Goal: Task Accomplishment & Management: Use online tool/utility

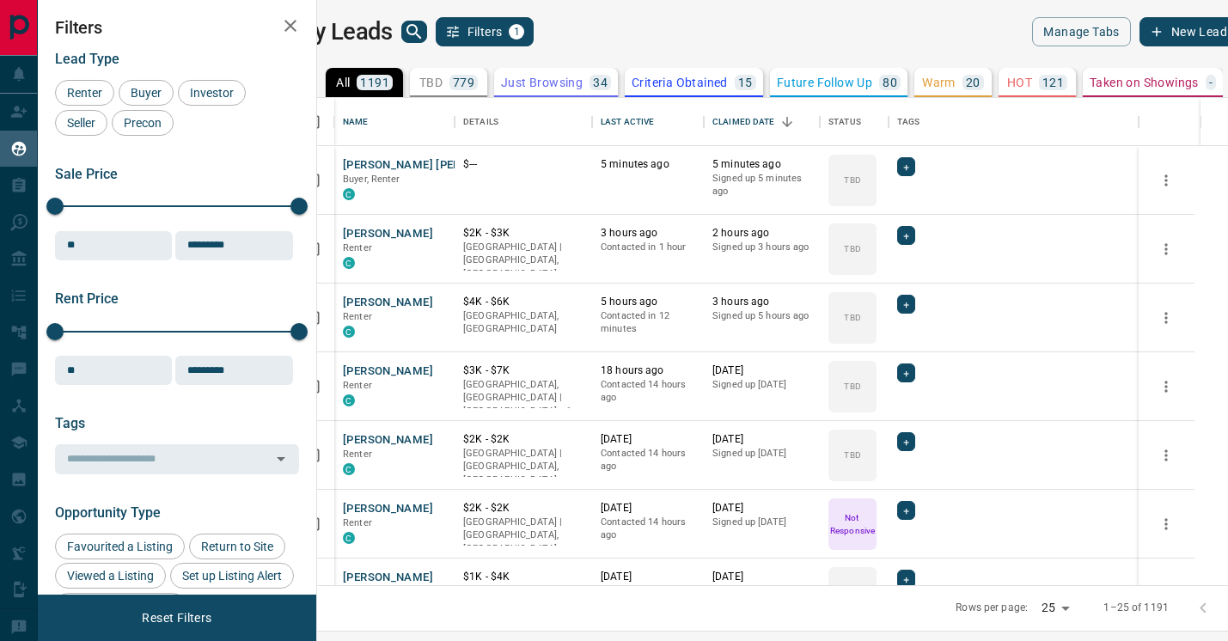
scroll to position [487, 903]
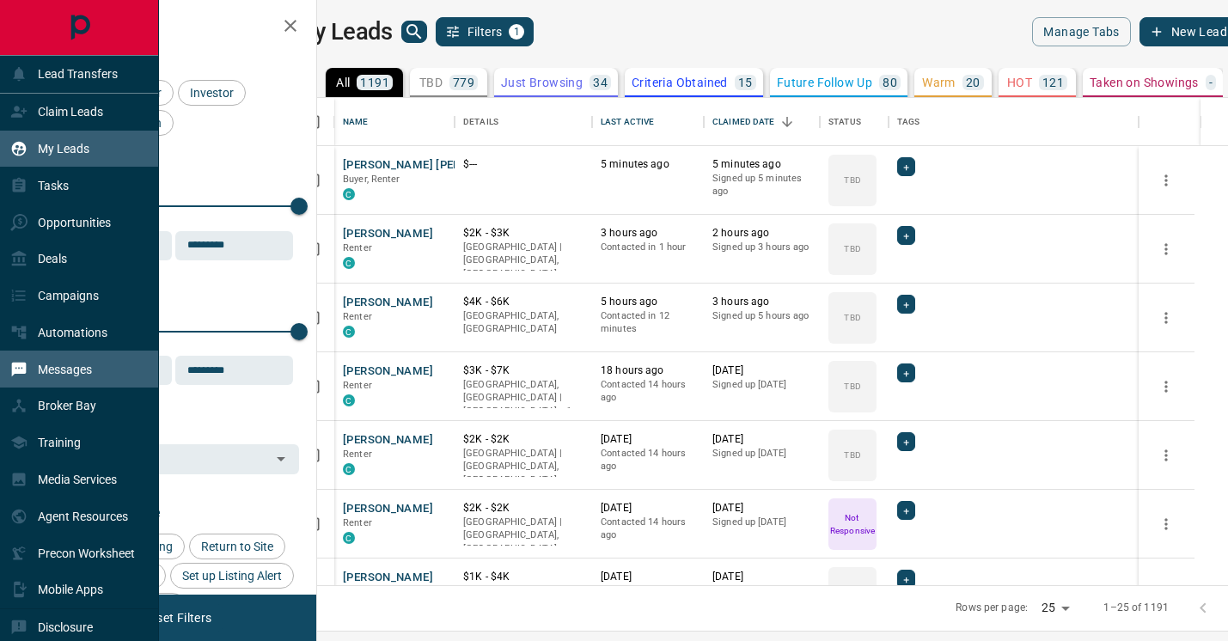
click at [76, 363] on p "Messages" at bounding box center [65, 370] width 54 height 14
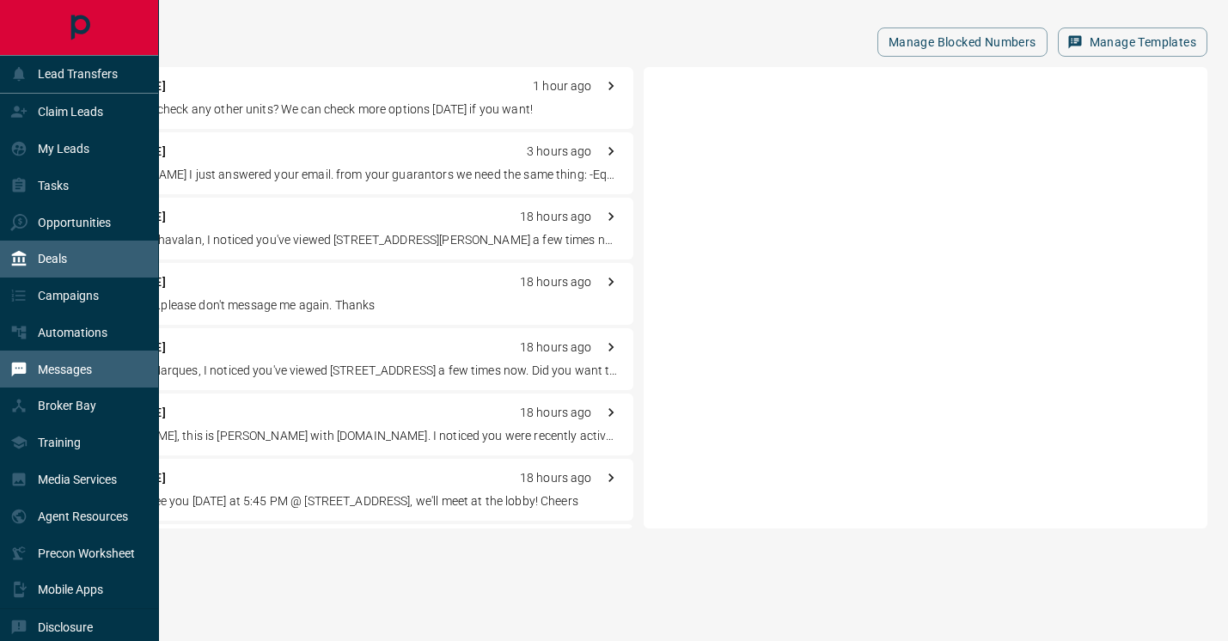
click at [82, 265] on div "Deals" at bounding box center [79, 259] width 159 height 37
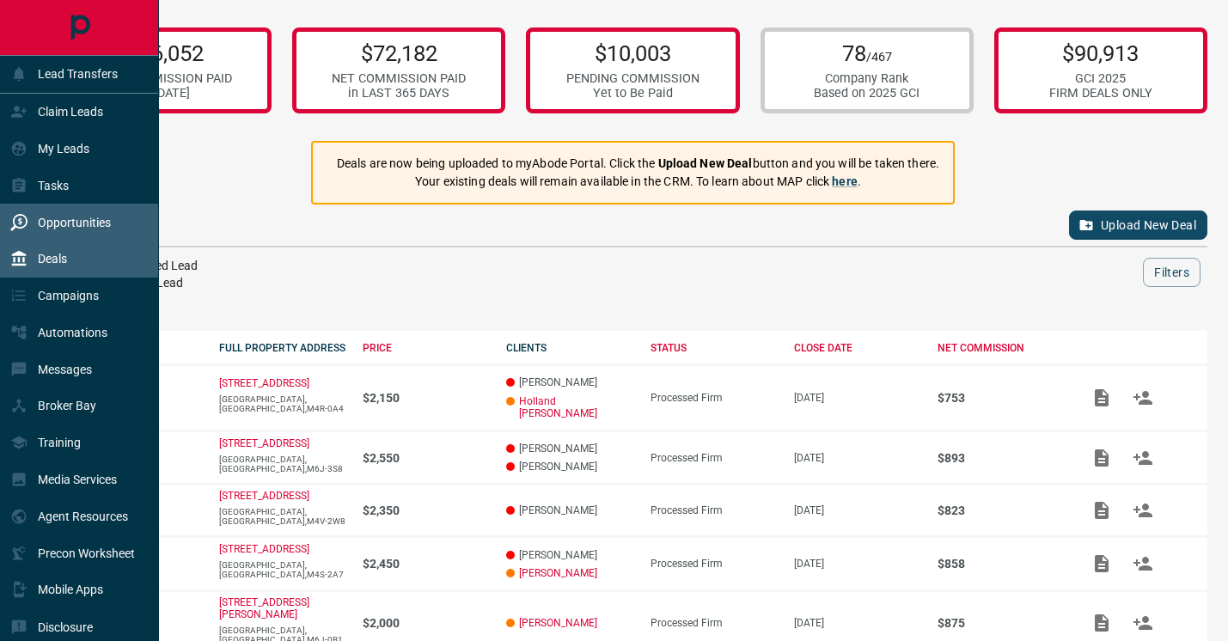
click at [46, 223] on p "Opportunities" at bounding box center [74, 223] width 73 height 14
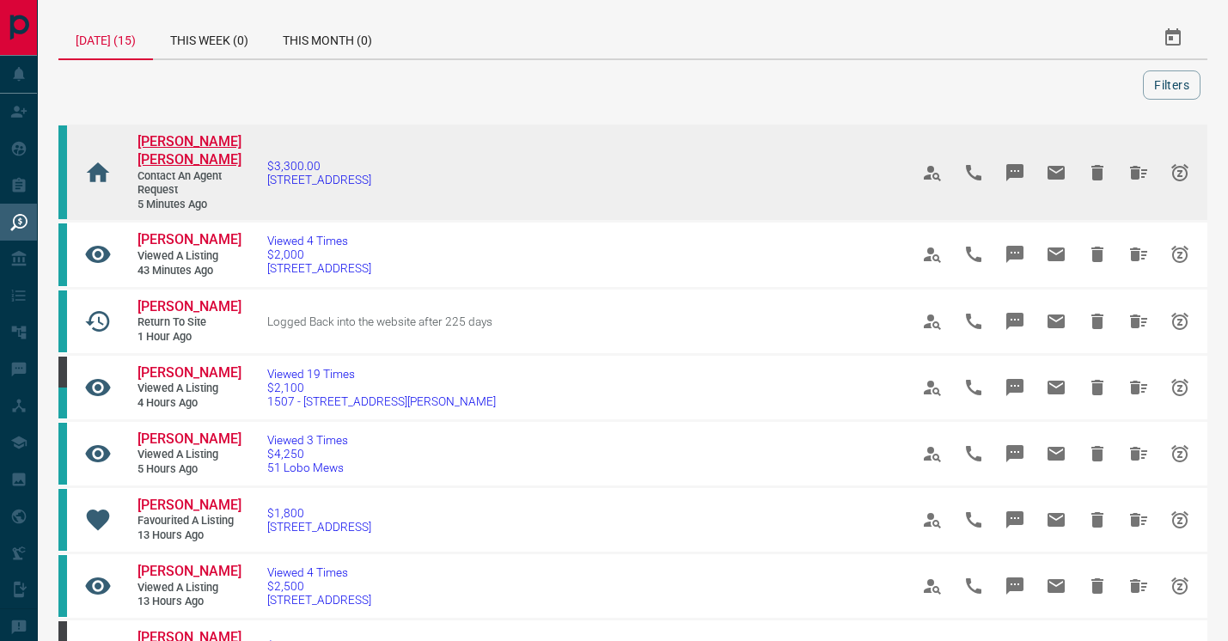
click at [210, 143] on span "[PERSON_NAME] [PERSON_NAME]" at bounding box center [190, 150] width 104 height 34
click at [201, 144] on span "[PERSON_NAME] [PERSON_NAME]" at bounding box center [190, 150] width 104 height 34
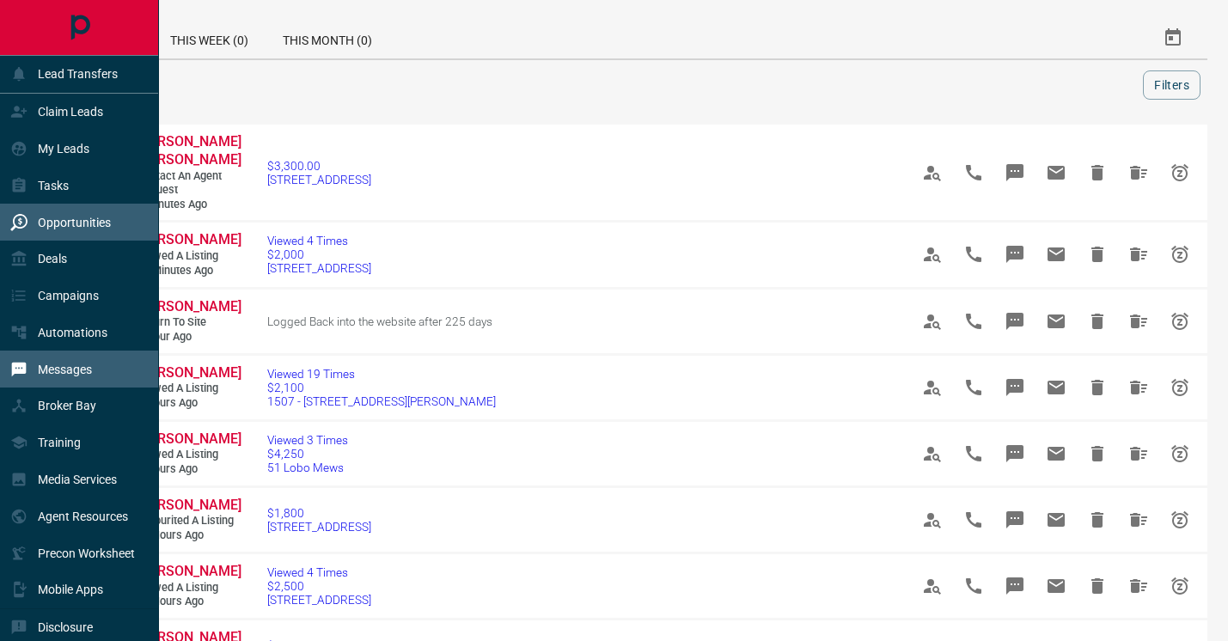
click at [42, 373] on p "Messages" at bounding box center [65, 370] width 54 height 14
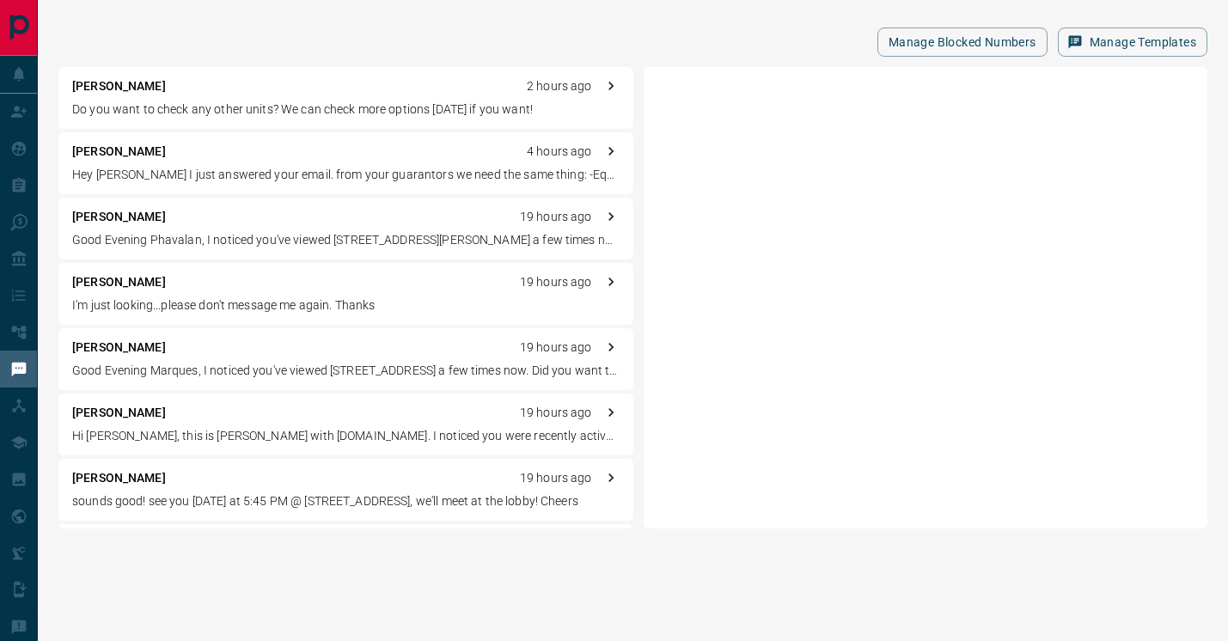
click at [150, 99] on div "[PERSON_NAME] 2 hours ago Do you want to check any other units? We can check mo…" at bounding box center [345, 98] width 575 height 62
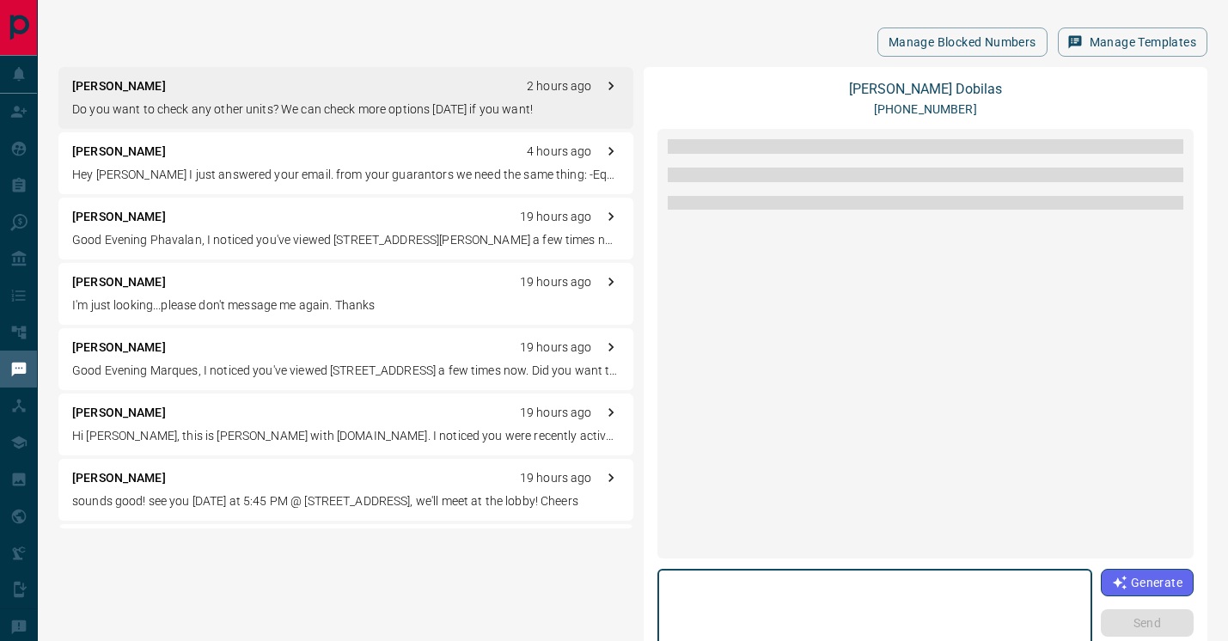
scroll to position [645, 0]
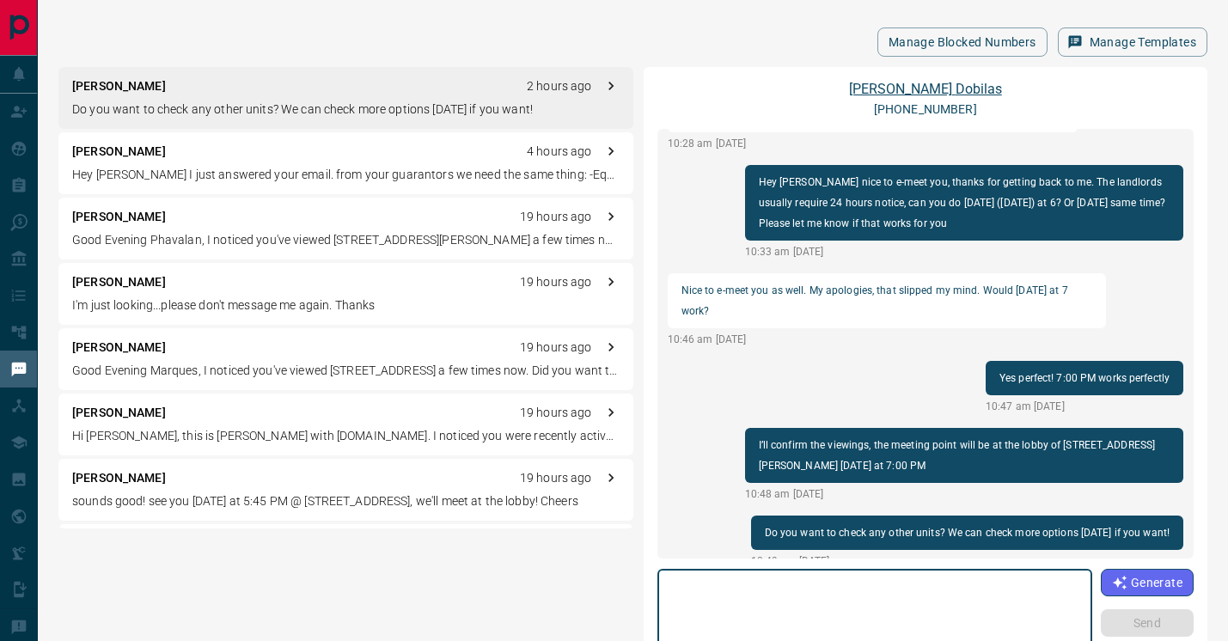
click at [903, 93] on link "[PERSON_NAME]" at bounding box center [925, 89] width 153 height 16
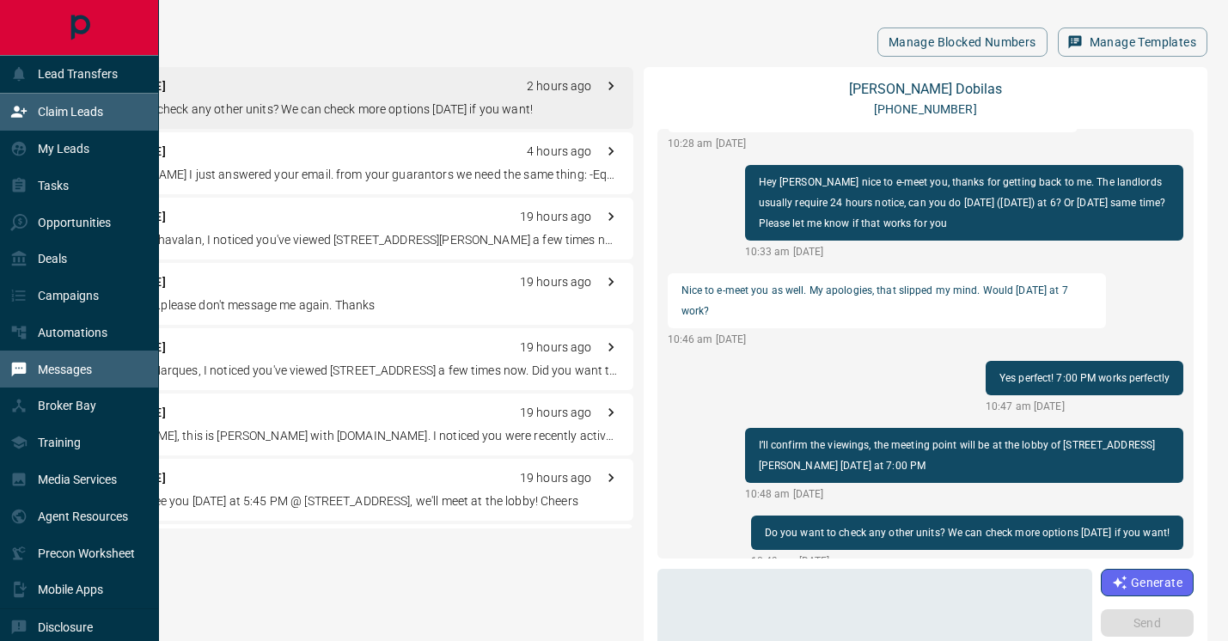
click at [45, 113] on p "Claim Leads" at bounding box center [70, 112] width 65 height 14
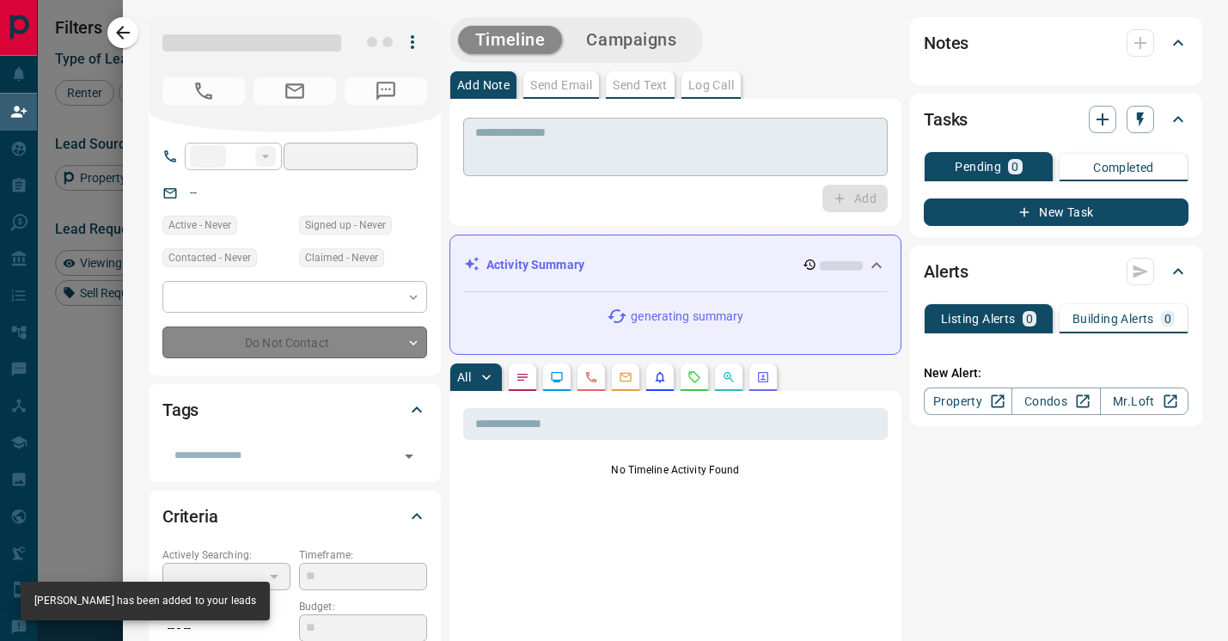
type input "**"
type input "**********"
type input "**"
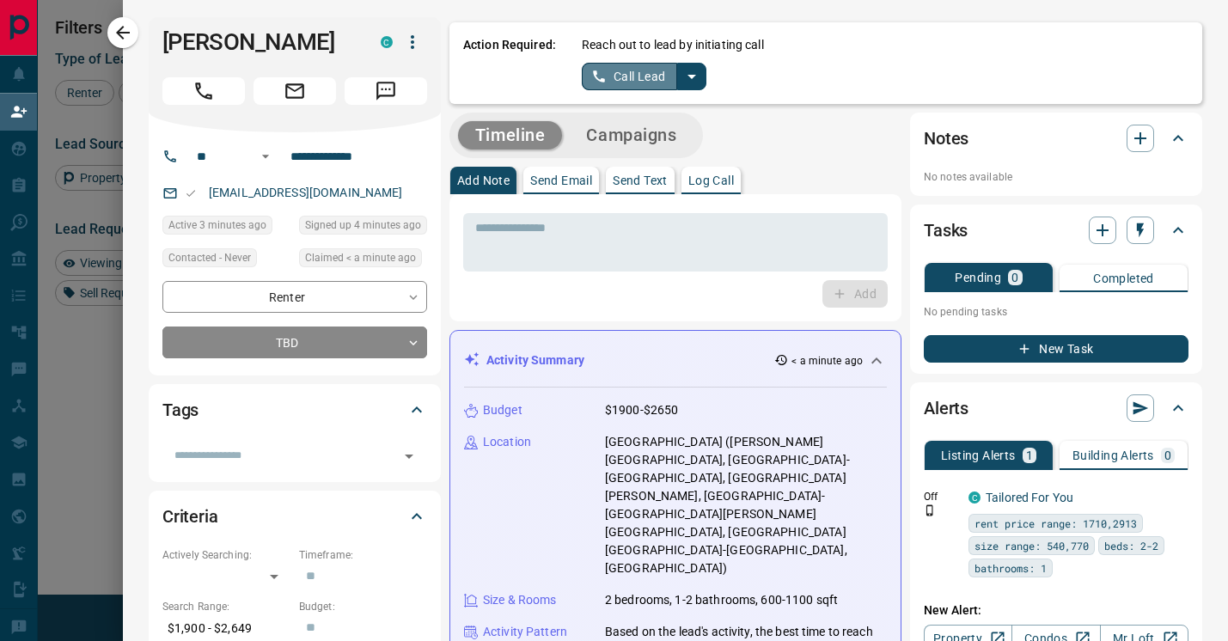
click at [627, 76] on button "Call Lead" at bounding box center [629, 77] width 95 height 28
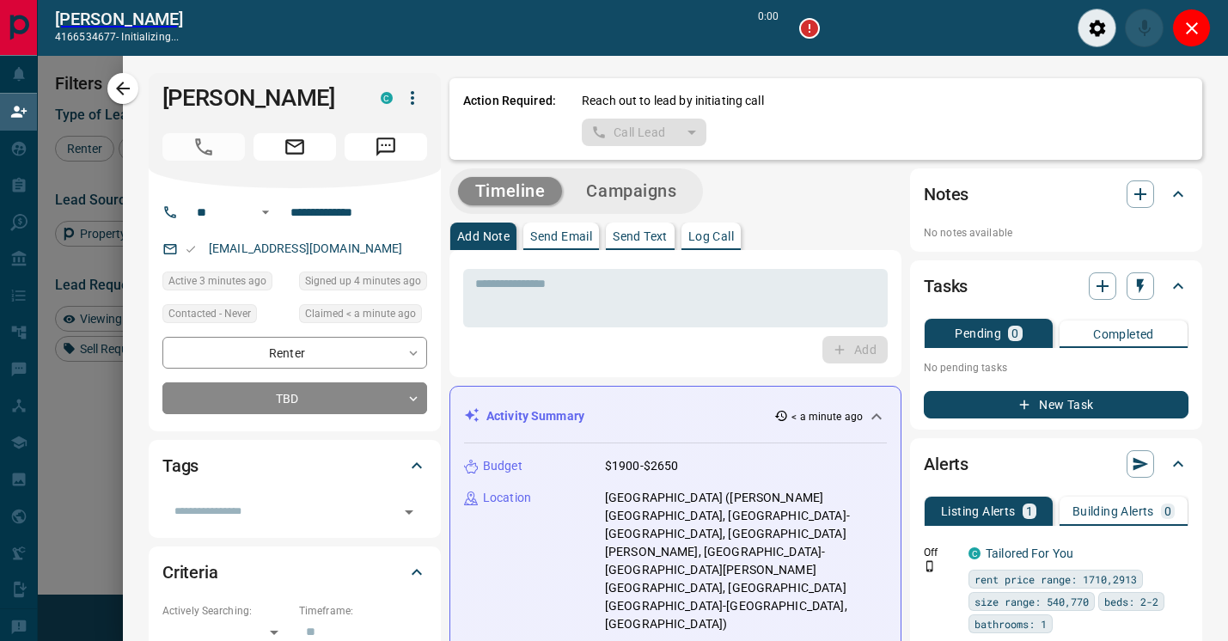
scroll to position [442, 874]
type input "*******"
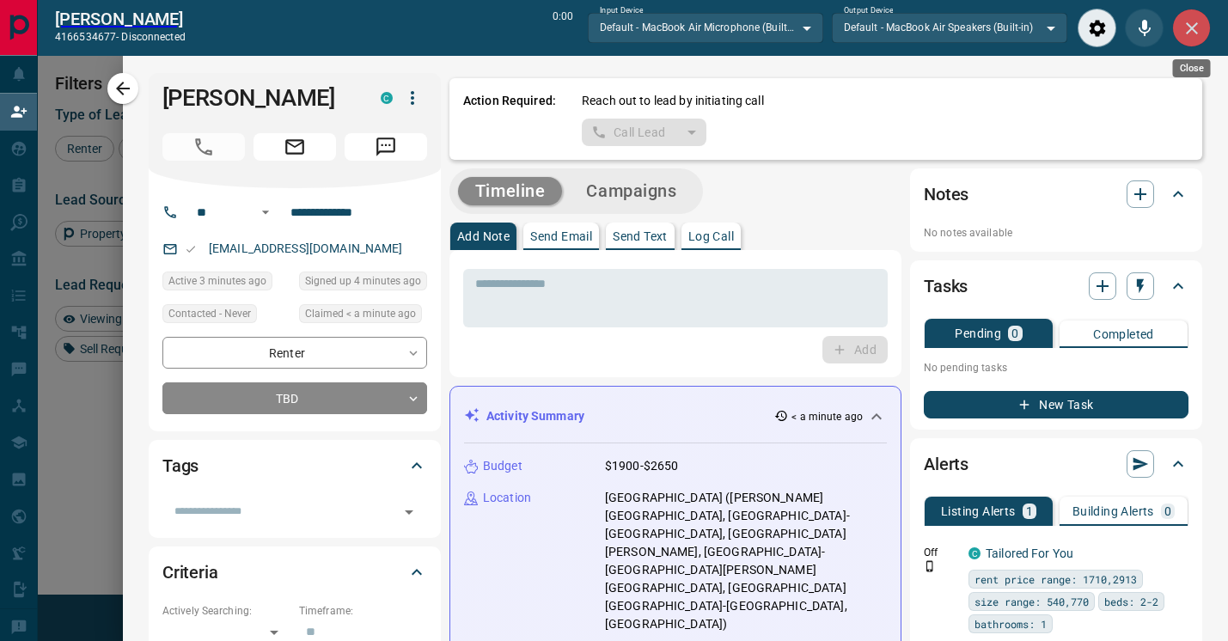
click at [1191, 27] on icon "Close" at bounding box center [1192, 28] width 12 height 12
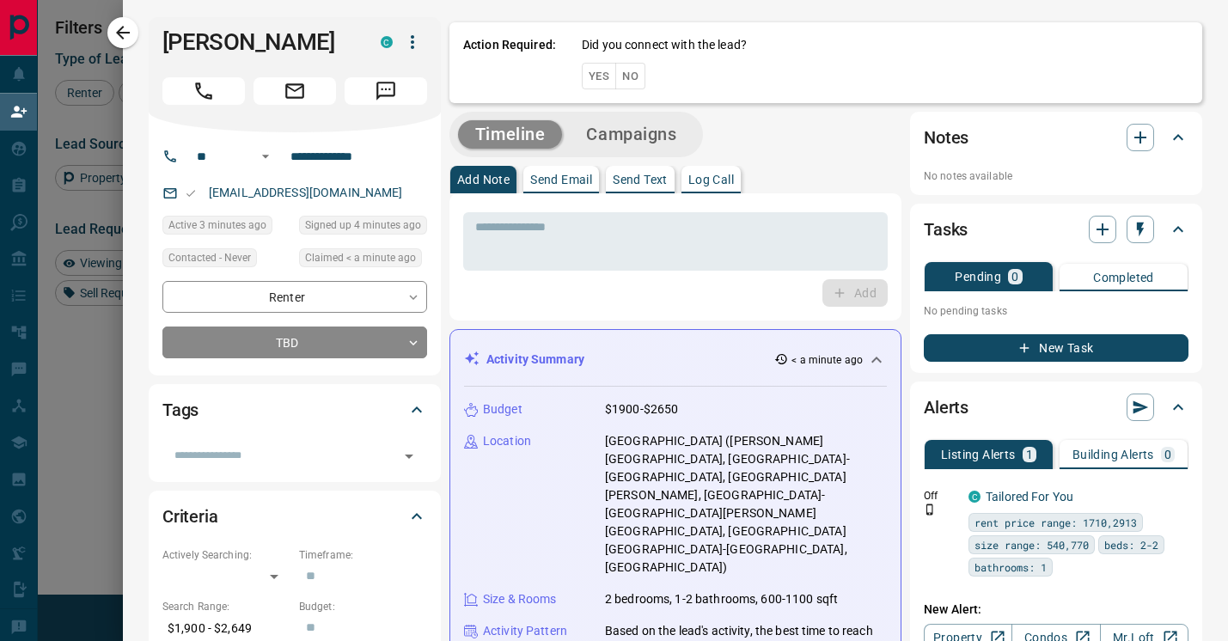
scroll to position [485, 874]
click at [628, 77] on button "No" at bounding box center [630, 76] width 30 height 27
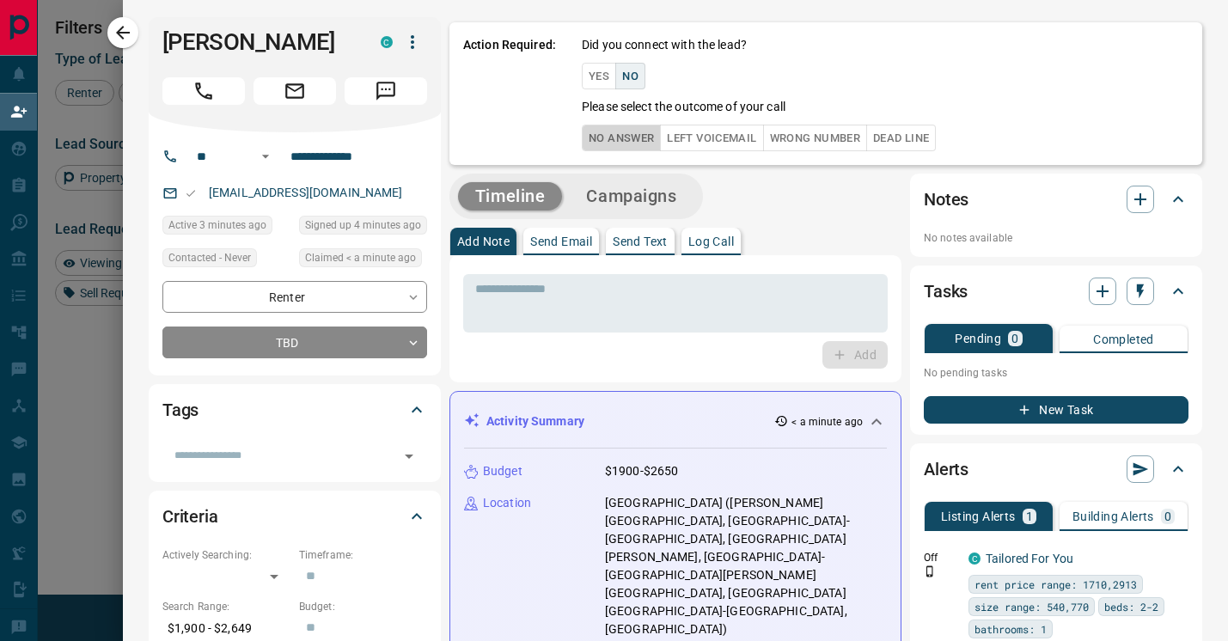
click at [633, 138] on button "No Answer" at bounding box center [621, 138] width 79 height 27
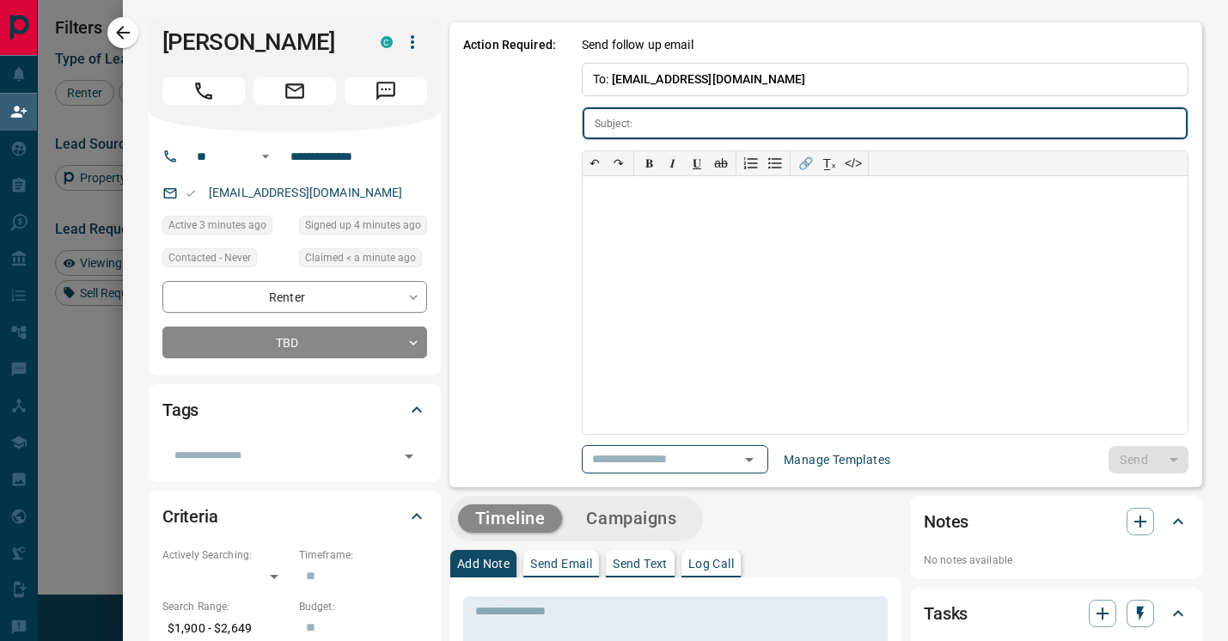
type input "**********"
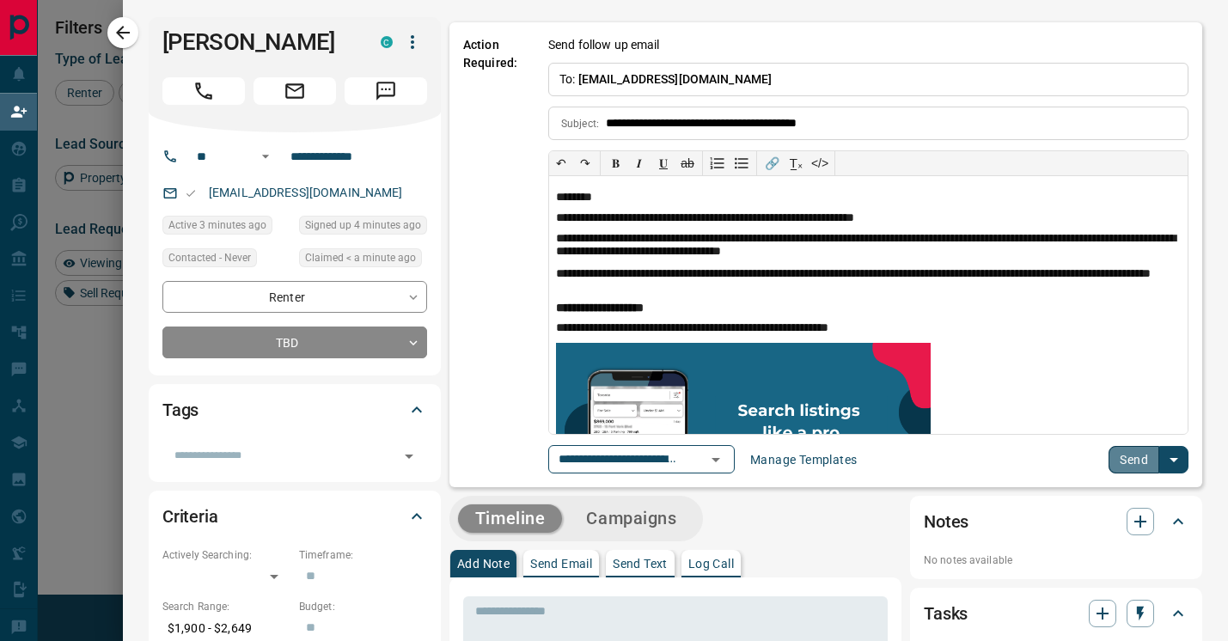
click at [1136, 454] on button "Send" at bounding box center [1134, 460] width 51 height 28
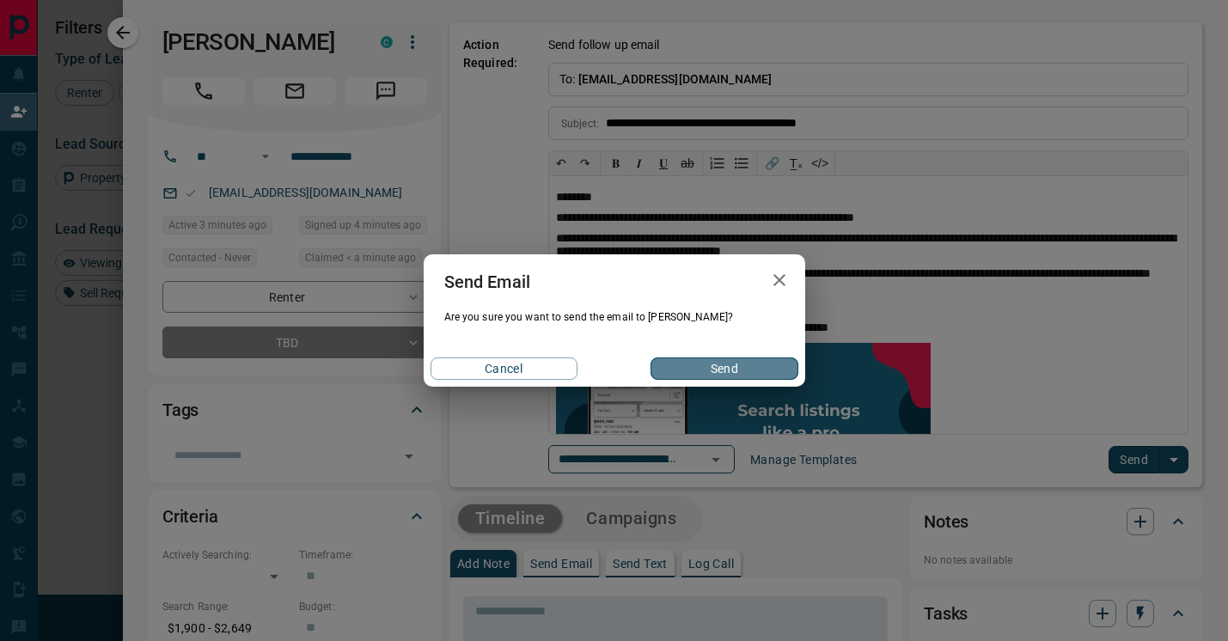
click at [731, 367] on button "Send" at bounding box center [724, 369] width 147 height 22
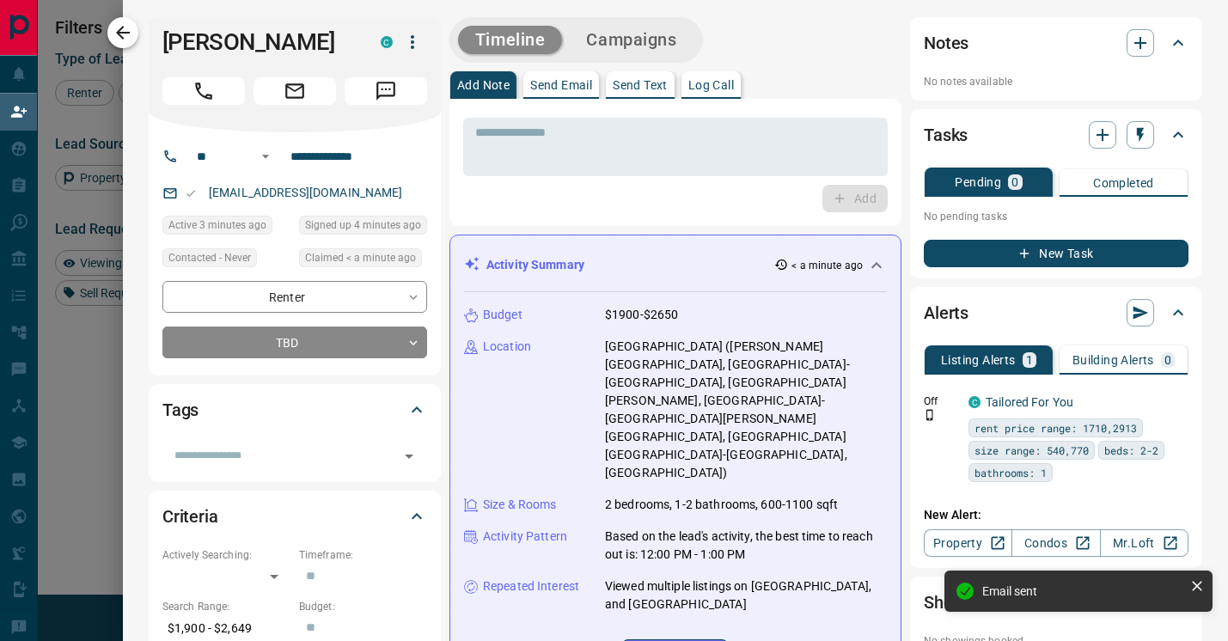
click at [130, 32] on icon "button" at bounding box center [123, 32] width 21 height 21
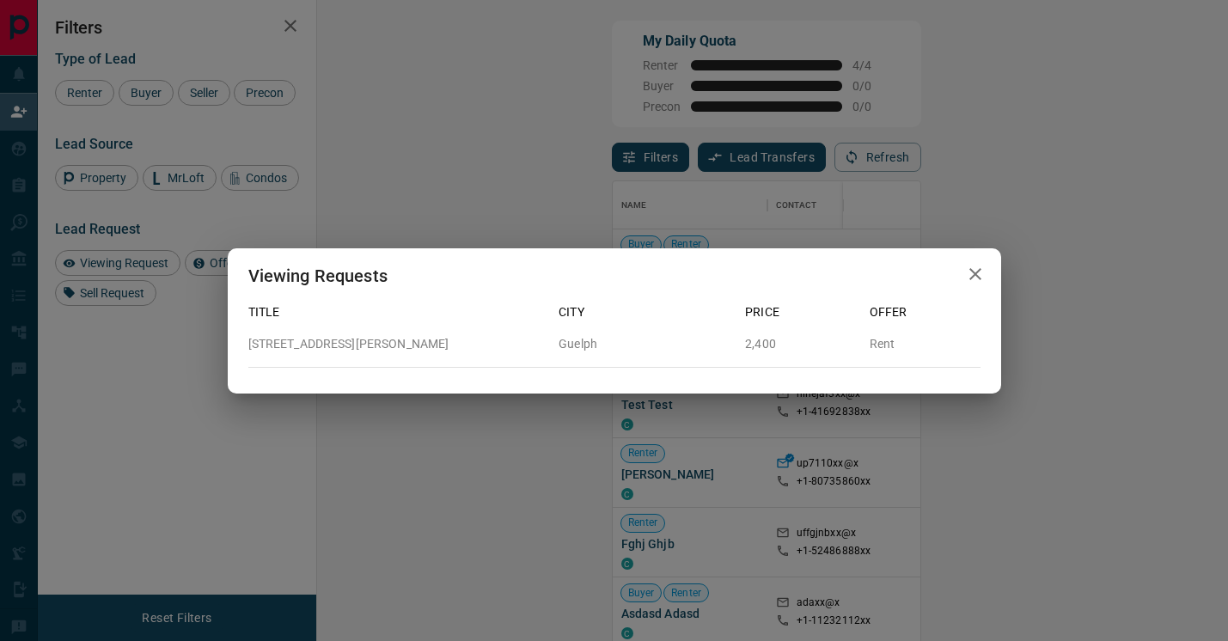
click at [975, 278] on icon "button" at bounding box center [975, 274] width 21 height 21
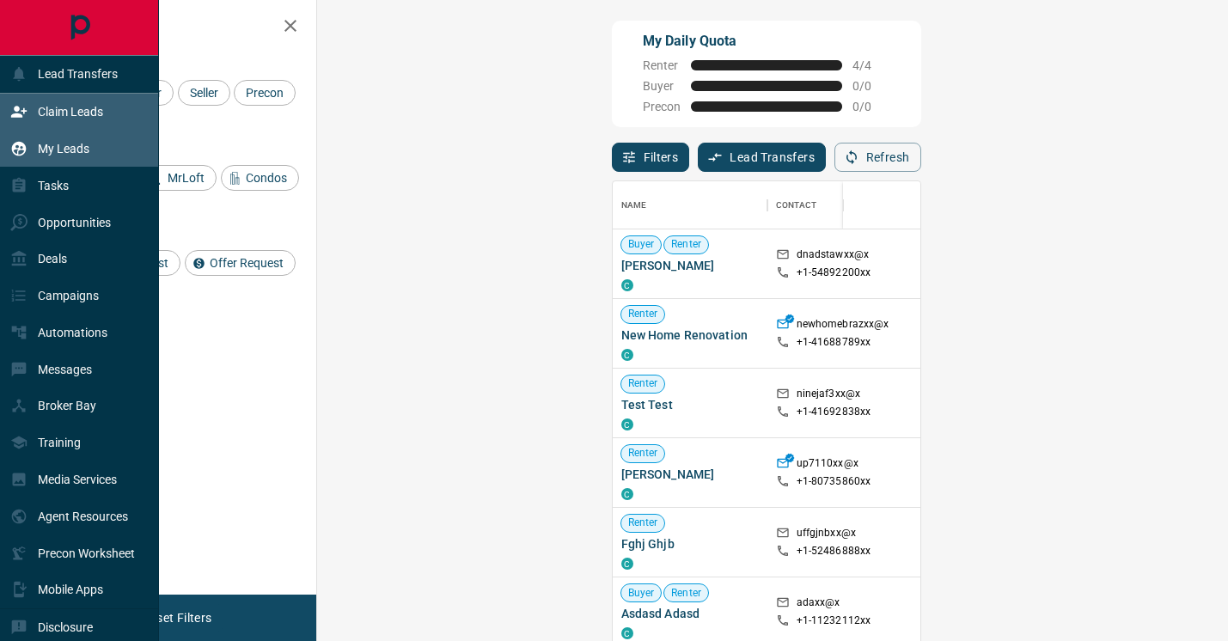
click at [27, 148] on icon at bounding box center [18, 148] width 17 height 17
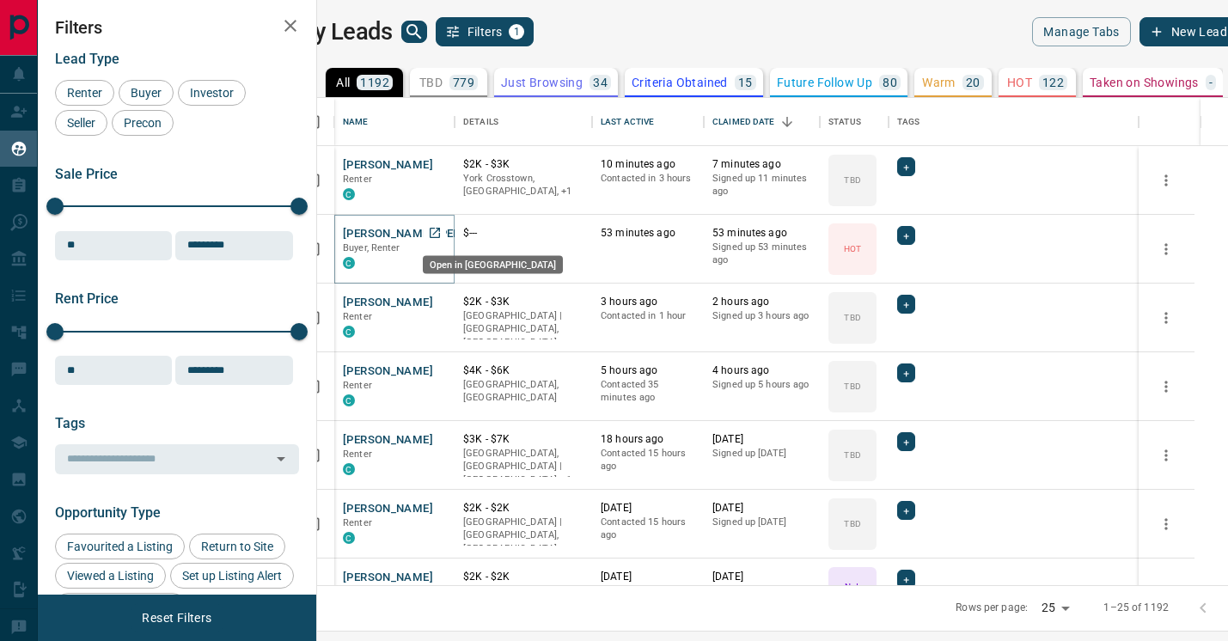
click at [442, 236] on icon "Open in New Tab" at bounding box center [435, 233] width 14 height 14
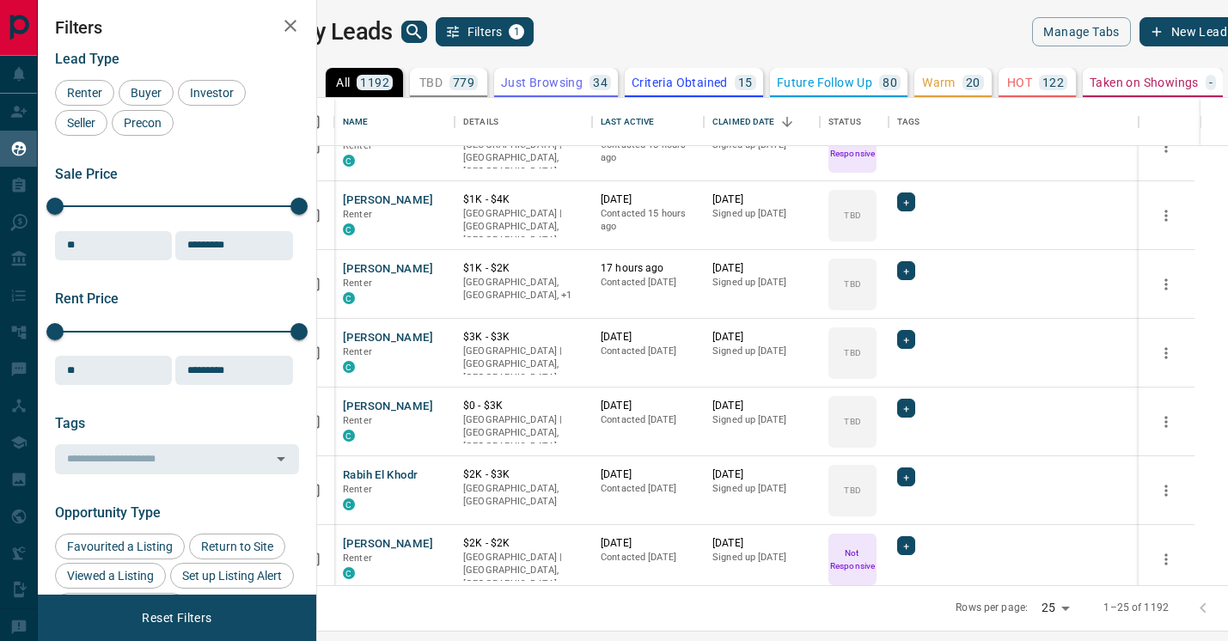
scroll to position [137, 0]
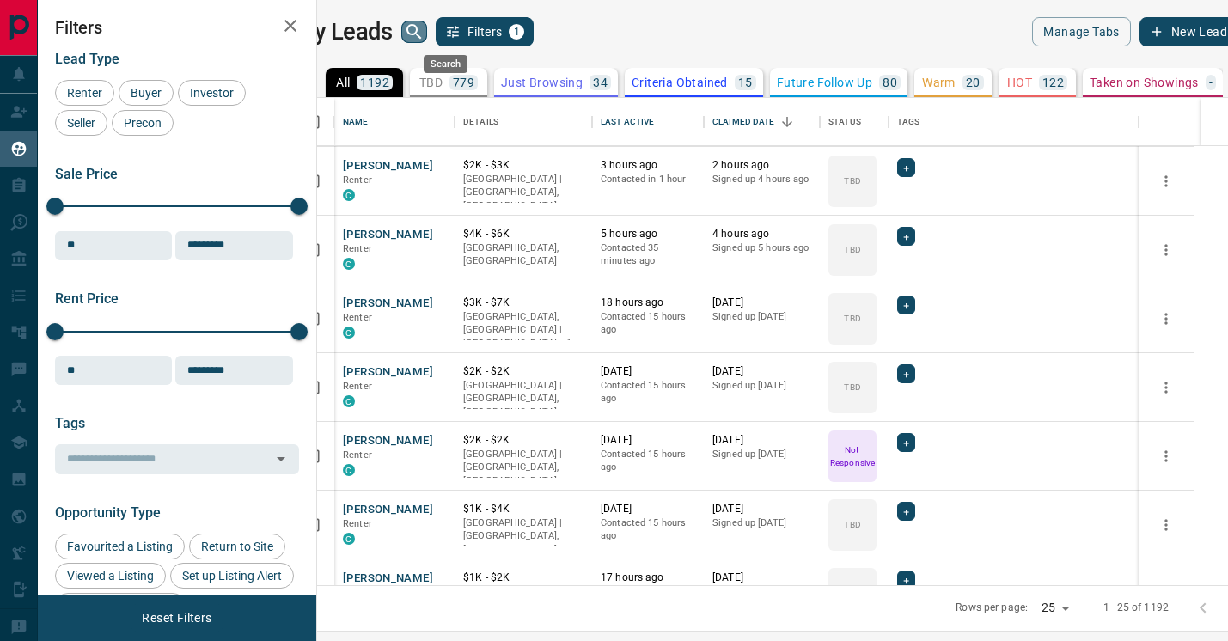
click at [425, 35] on icon "search button" at bounding box center [414, 31] width 21 height 21
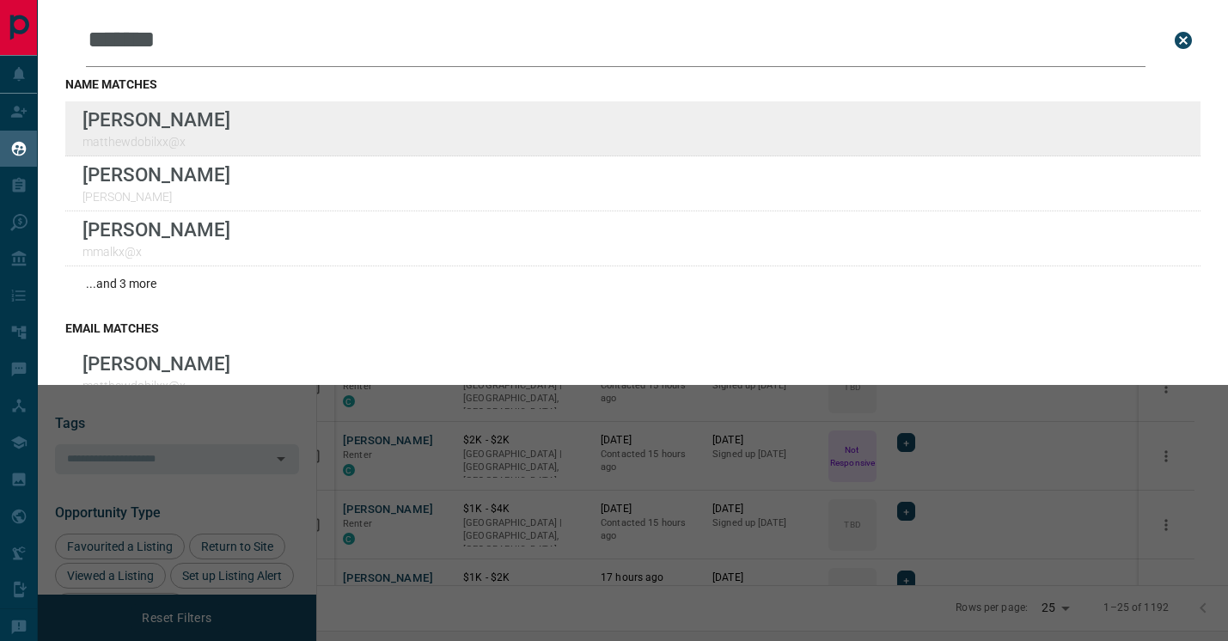
type input "*******"
click at [0, 0] on div "Lead Transfers Claim Leads My Leads Tasks Opportunities Deals Campaigns Automat…" at bounding box center [614, 310] width 1228 height 620
